Goal: Information Seeking & Learning: Learn about a topic

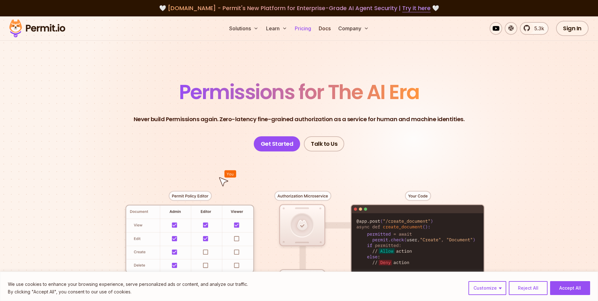
click at [308, 31] on link "Pricing" at bounding box center [302, 28] width 21 height 13
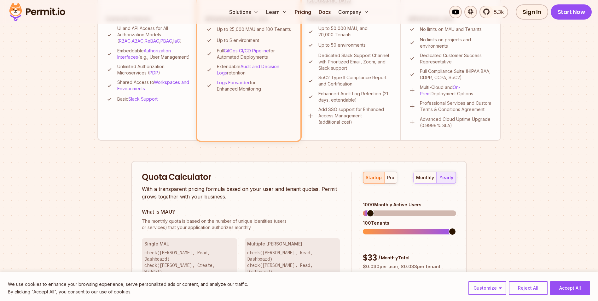
scroll to position [284, 0]
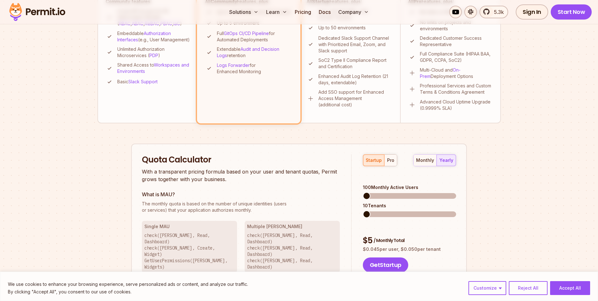
click at [363, 192] on span at bounding box center [367, 196] width 8 height 8
click at [389, 159] on div "pro" at bounding box center [390, 160] width 7 height 6
click at [379, 192] on span at bounding box center [380, 196] width 8 height 8
click at [363, 210] on span at bounding box center [367, 214] width 8 height 8
click at [386, 192] on span at bounding box center [388, 196] width 8 height 8
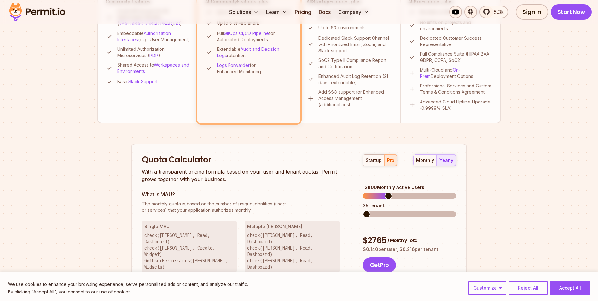
click at [363, 210] on span at bounding box center [367, 214] width 8 height 8
click at [428, 161] on div "monthly" at bounding box center [425, 160] width 18 height 6
click at [449, 161] on div "yearly" at bounding box center [446, 160] width 14 height 6
click at [428, 160] on div "monthly" at bounding box center [425, 160] width 18 height 6
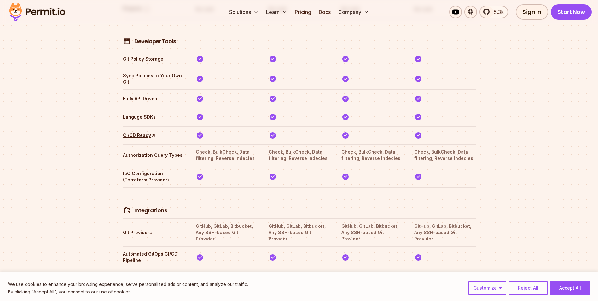
scroll to position [1269, 0]
